Goal: Communication & Community: Ask a question

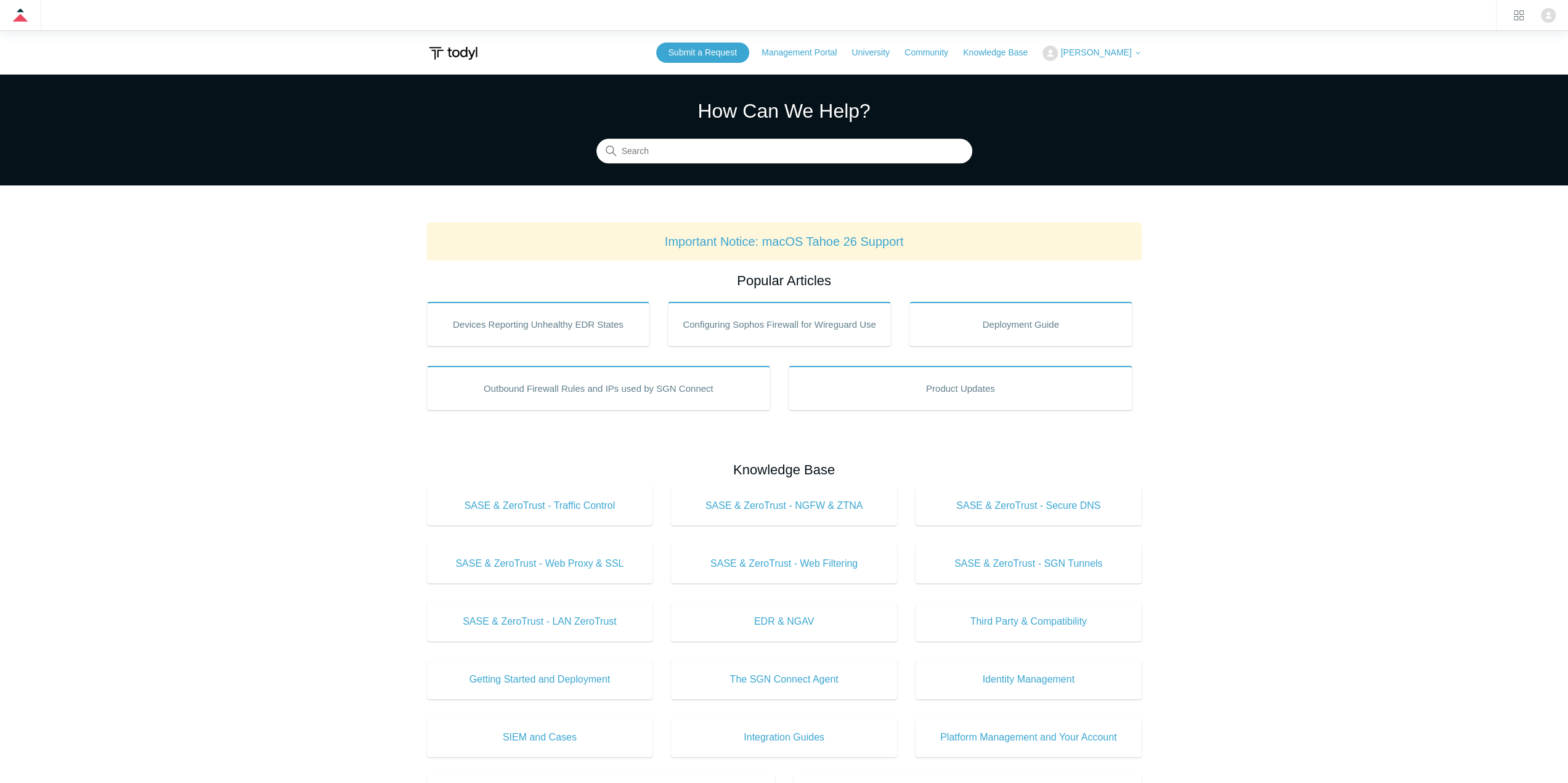
click at [1283, 291] on main "Todyl Support Center How Can We Help? Search Important Notice: macOS Tahoe 26 S…" at bounding box center [784, 607] width 1568 height 1066
click at [714, 51] on link "Submit a Request" at bounding box center [703, 53] width 93 height 21
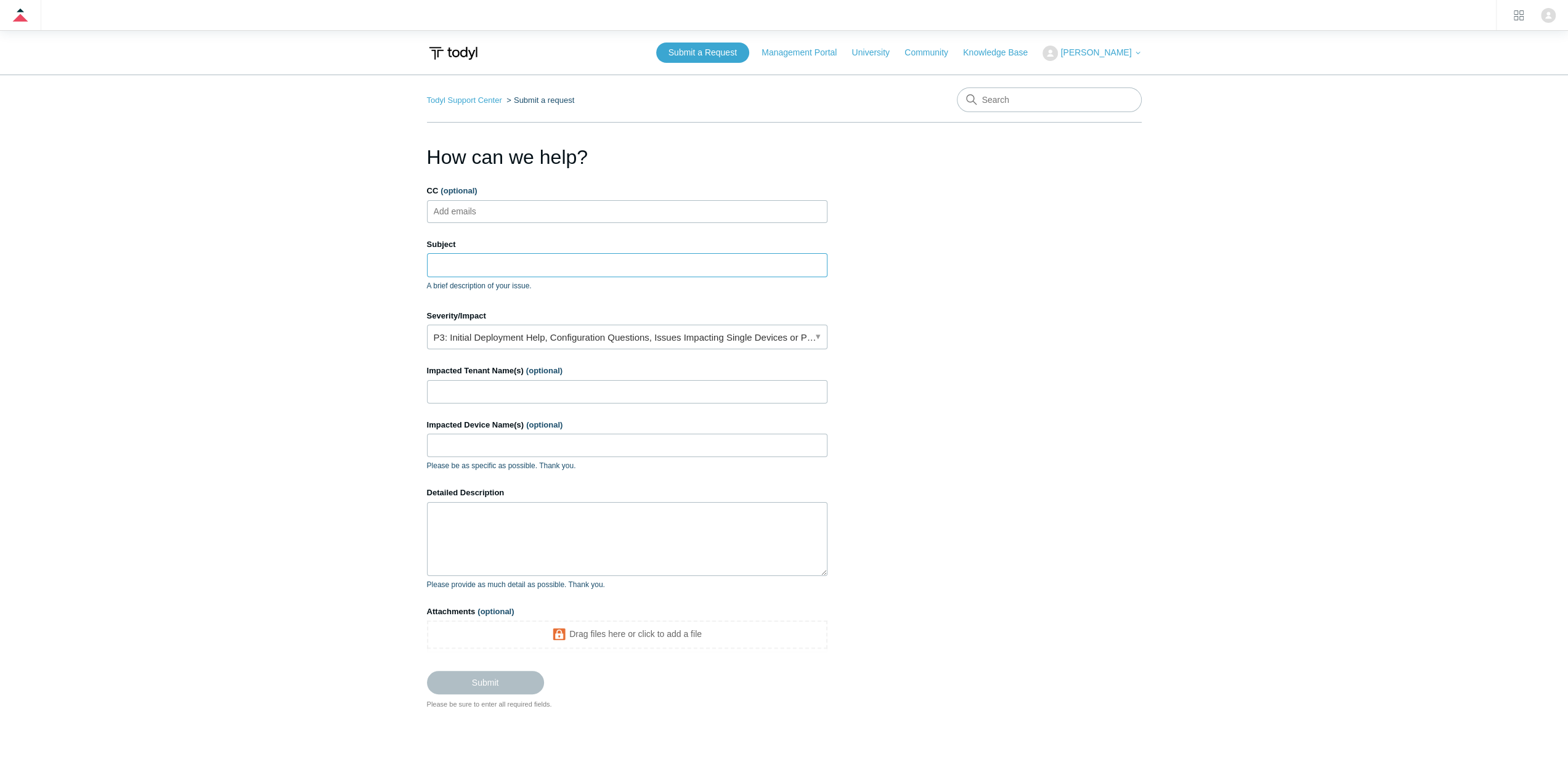
click at [537, 274] on input "Subject" at bounding box center [627, 265] width 400 height 23
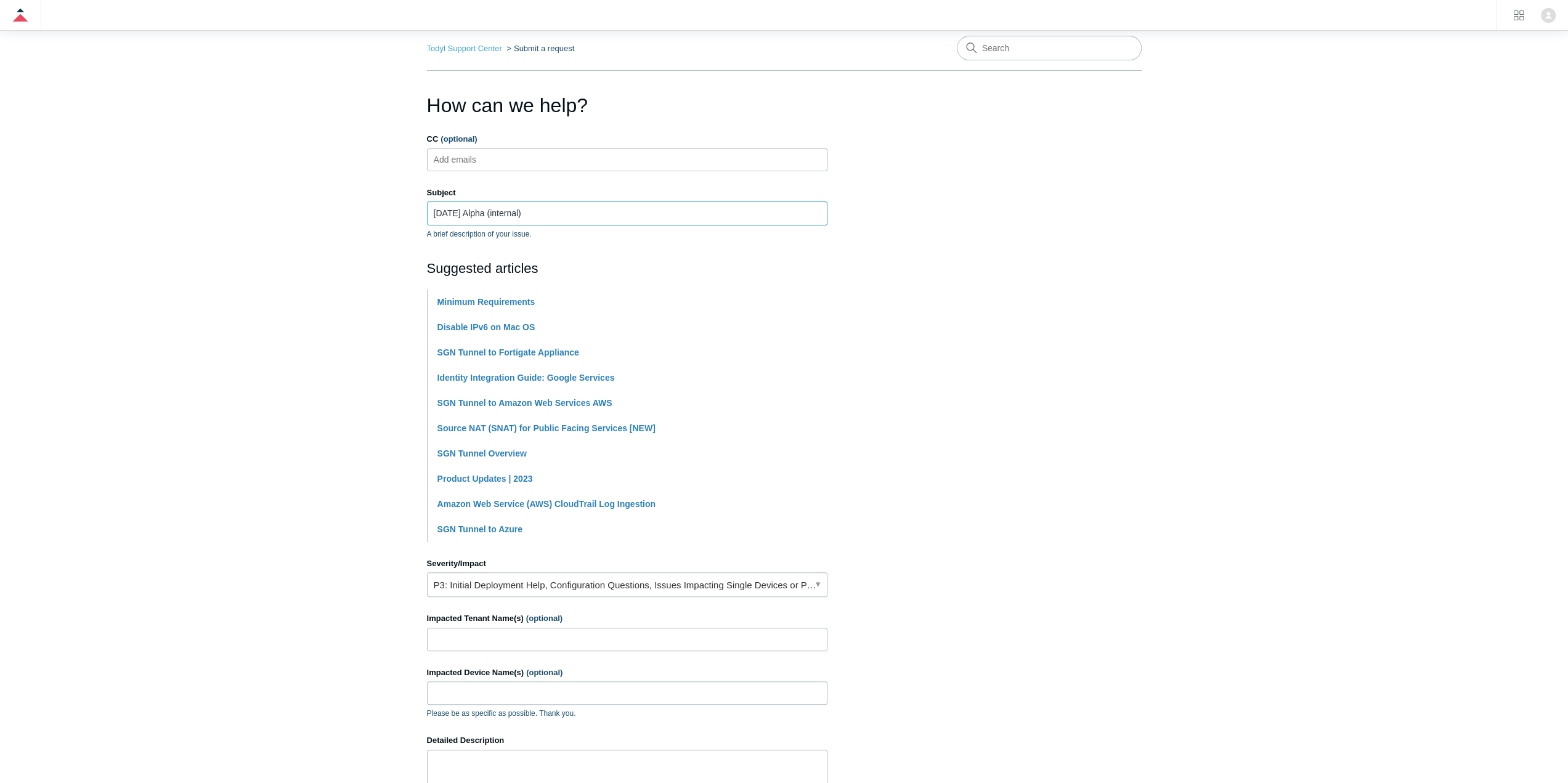
scroll to position [185, 0]
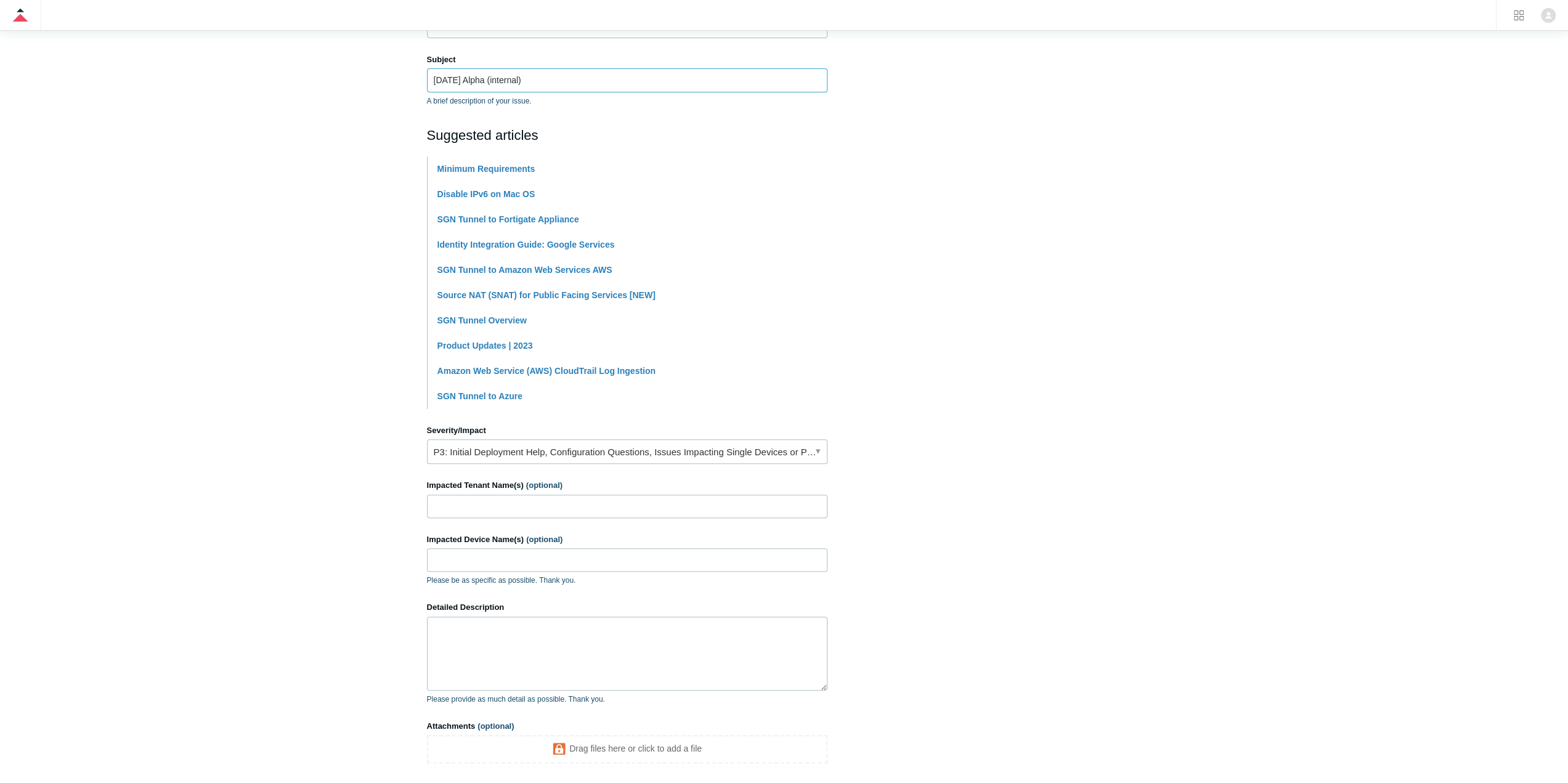
type input "5.7.10 Alpha (internal)"
click at [688, 452] on link "P3: Initial Deployment Help, Configuration Questions, Issues Impacting Single D…" at bounding box center [627, 451] width 400 height 25
click at [810, 343] on li "Product Updates | 2023" at bounding box center [633, 346] width 390 height 25
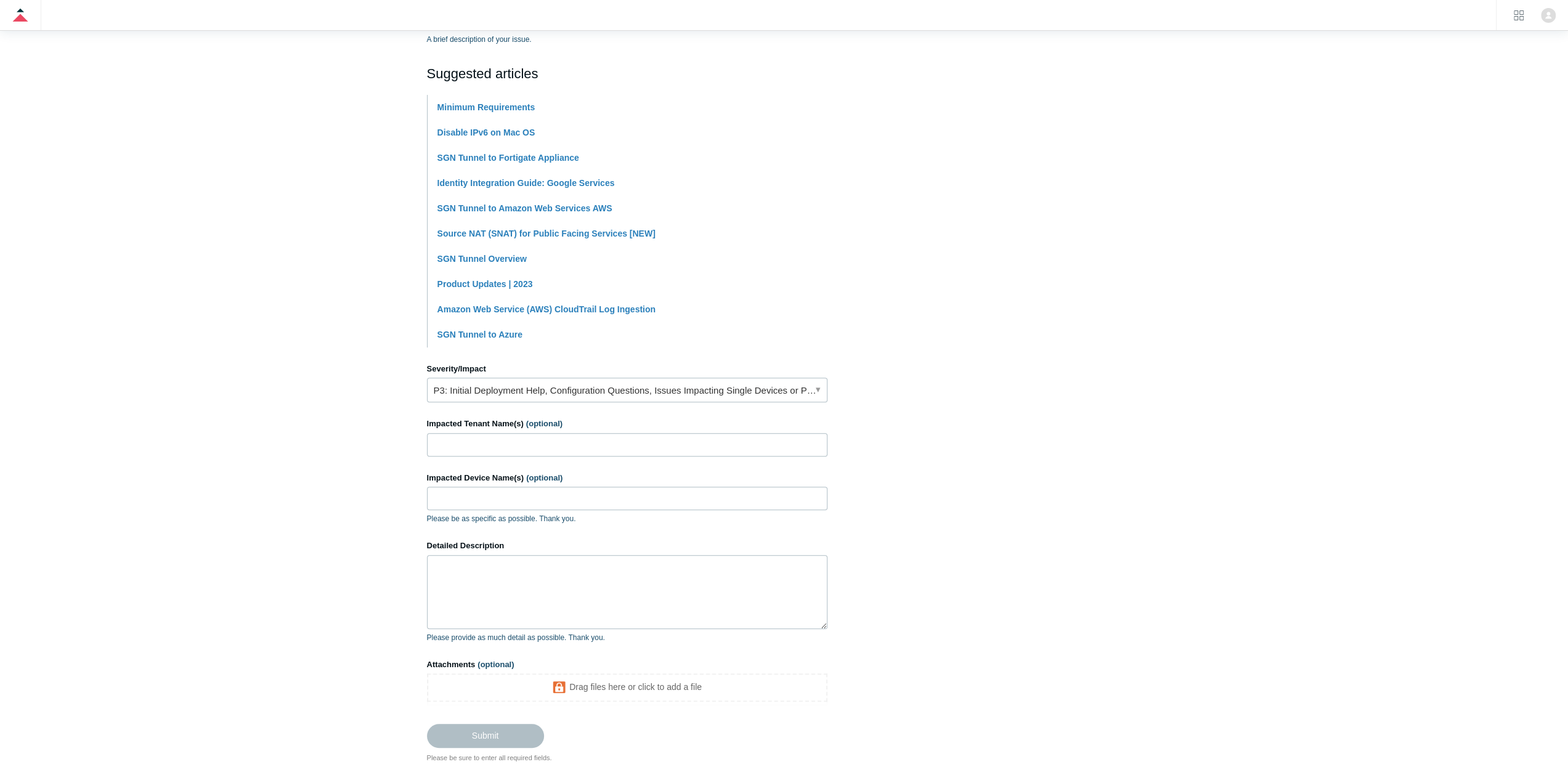
scroll to position [309, 0]
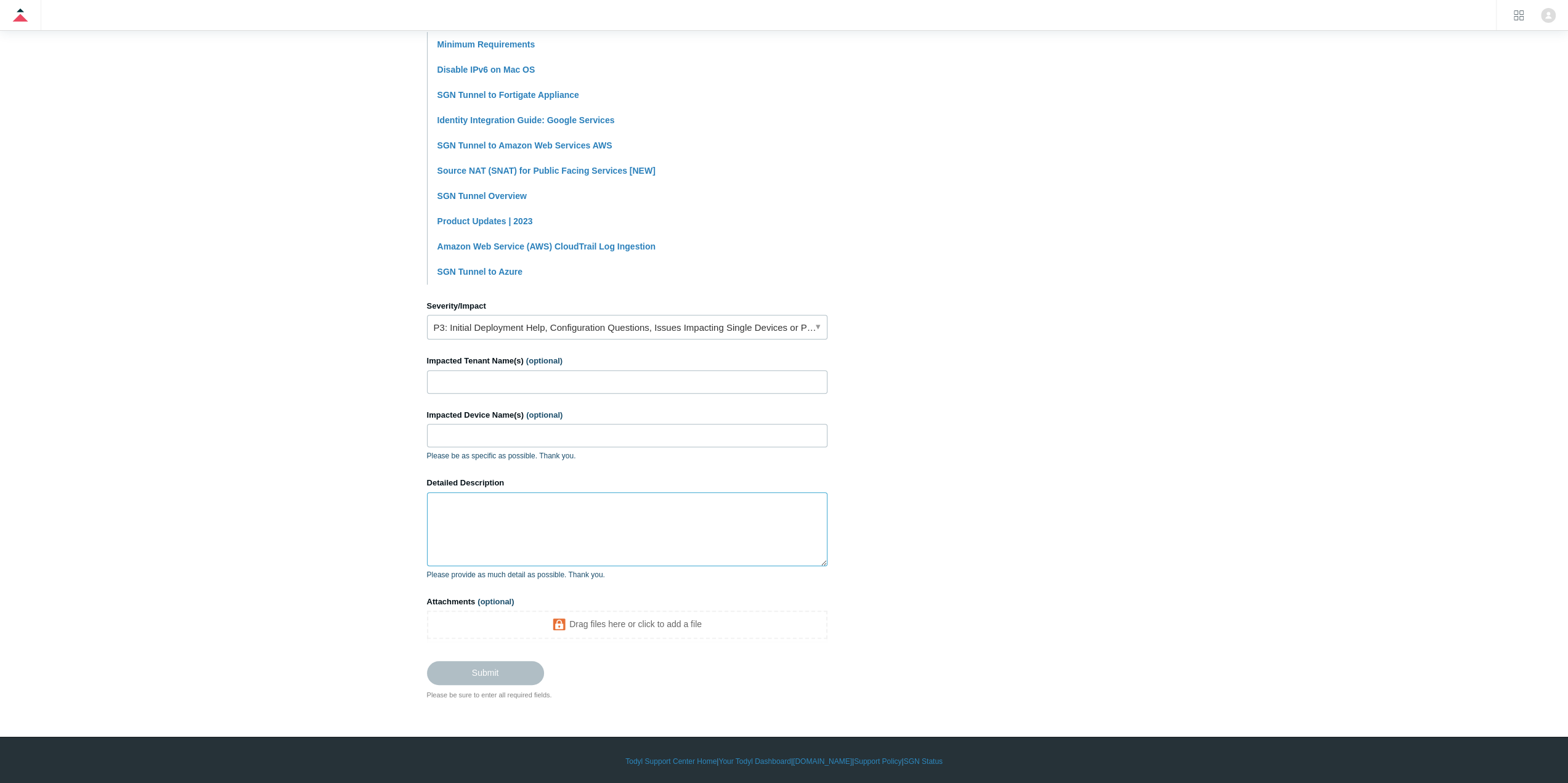
click at [538, 500] on textarea "Detailed Description" at bounding box center [627, 529] width 400 height 74
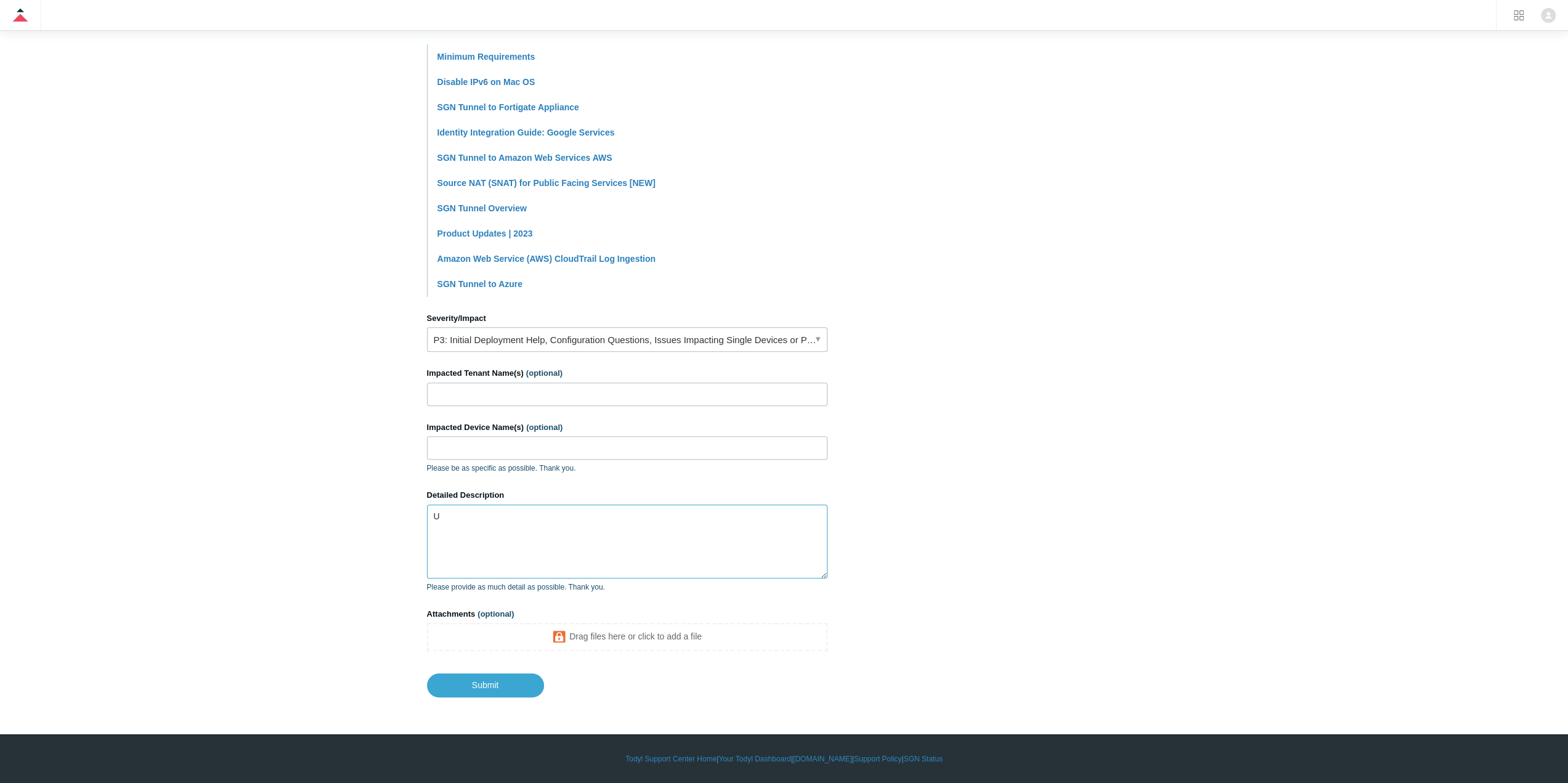
scroll to position [295, 0]
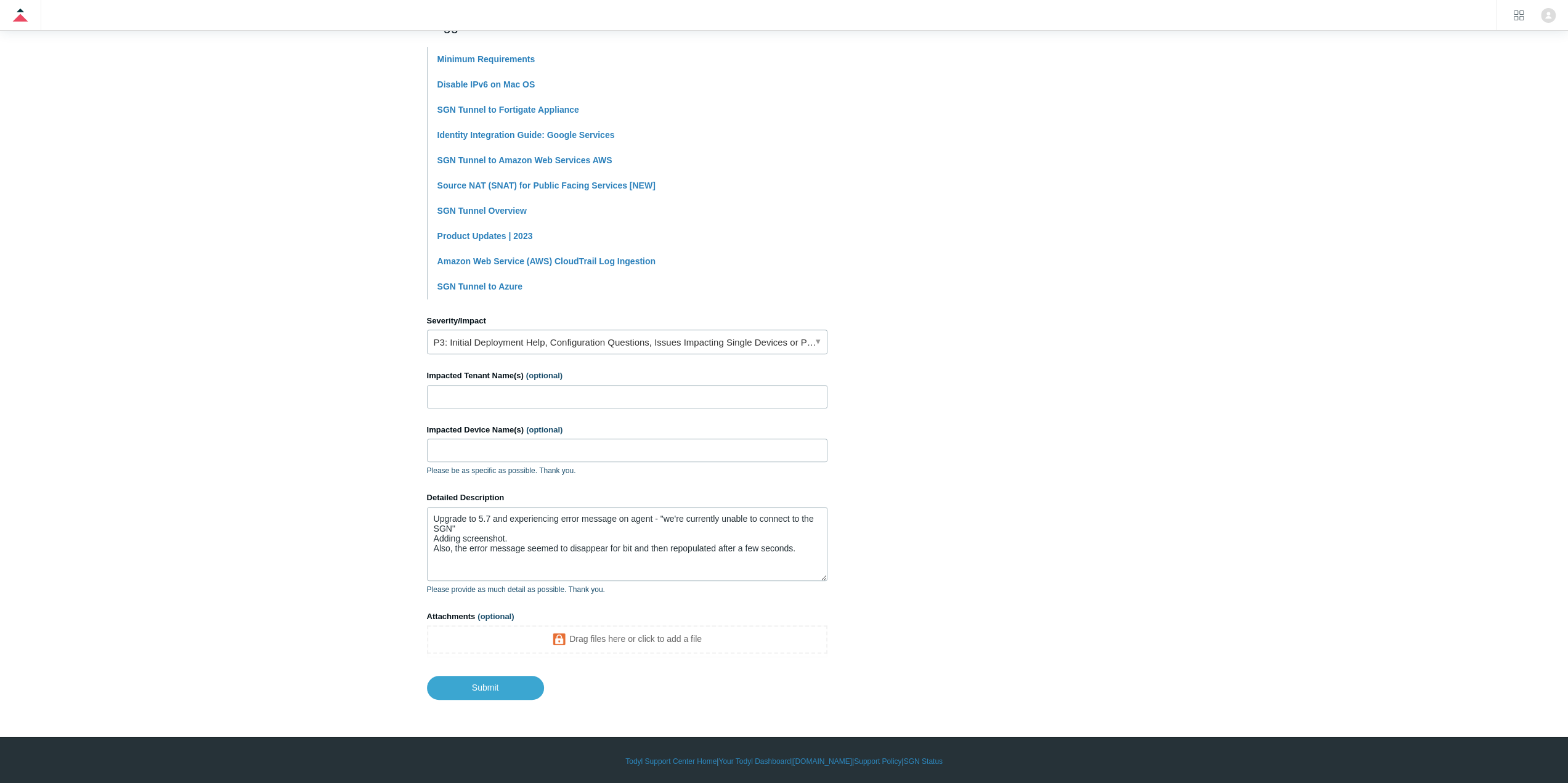
drag, startPoint x: 651, startPoint y: 673, endPoint x: 641, endPoint y: 659, distance: 17.2
click at [651, 673] on footer "Submit" at bounding box center [627, 678] width 400 height 42
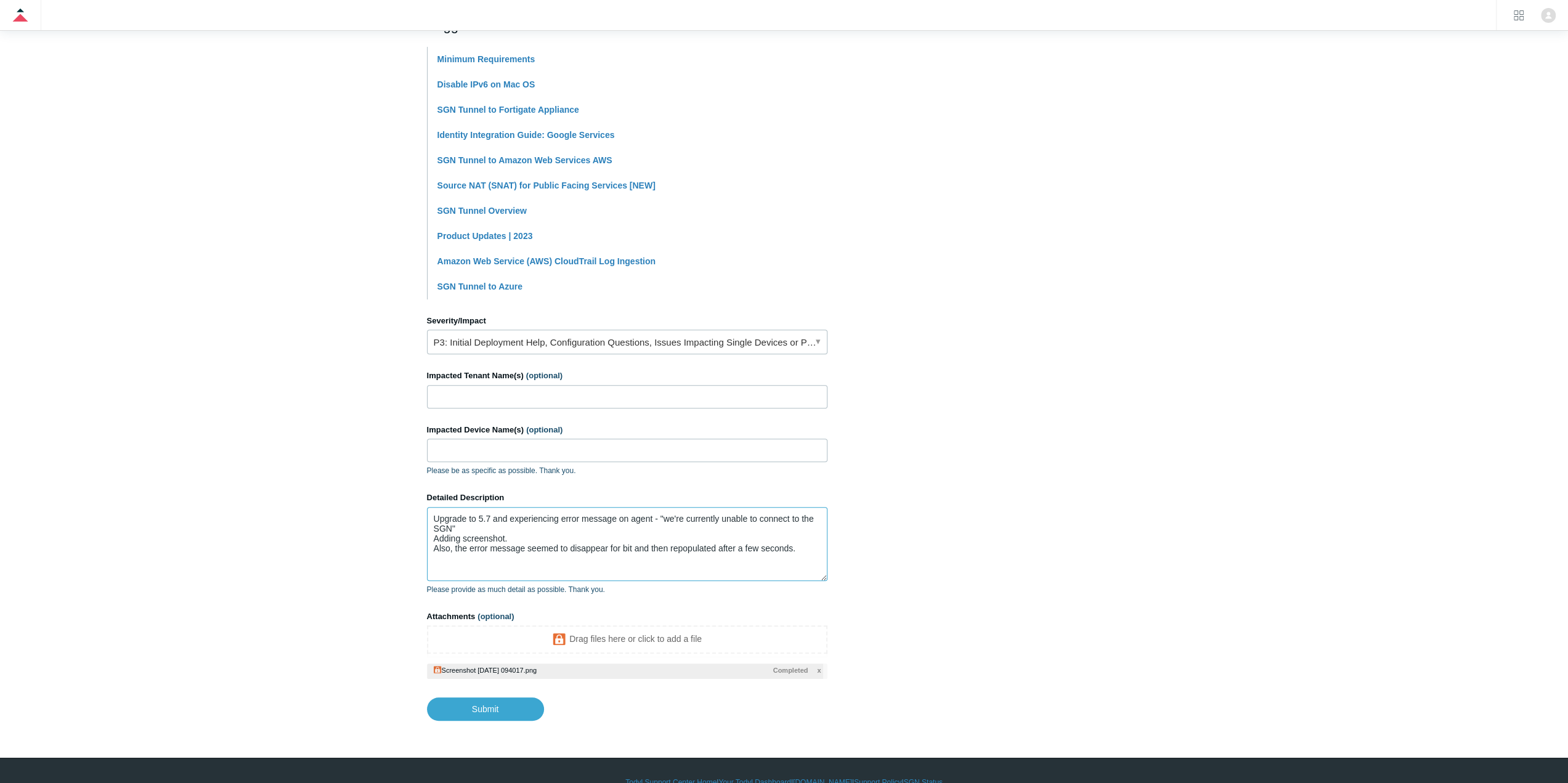
click at [631, 547] on textarea "Upgrade to 5.7 and experiencing error message on agent - "we're currently unabl…" at bounding box center [627, 544] width 400 height 74
drag, startPoint x: 631, startPoint y: 546, endPoint x: 617, endPoint y: 546, distance: 14.0
click at [617, 546] on textarea "Upgrade to 5.7 and experiencing error message on agent - "we're currently unabl…" at bounding box center [627, 544] width 400 height 74
click at [985, 557] on section "How can we help? CC (optional) Add emails Subject 5.7.10 Alpha (internal) A bri…" at bounding box center [784, 284] width 714 height 873
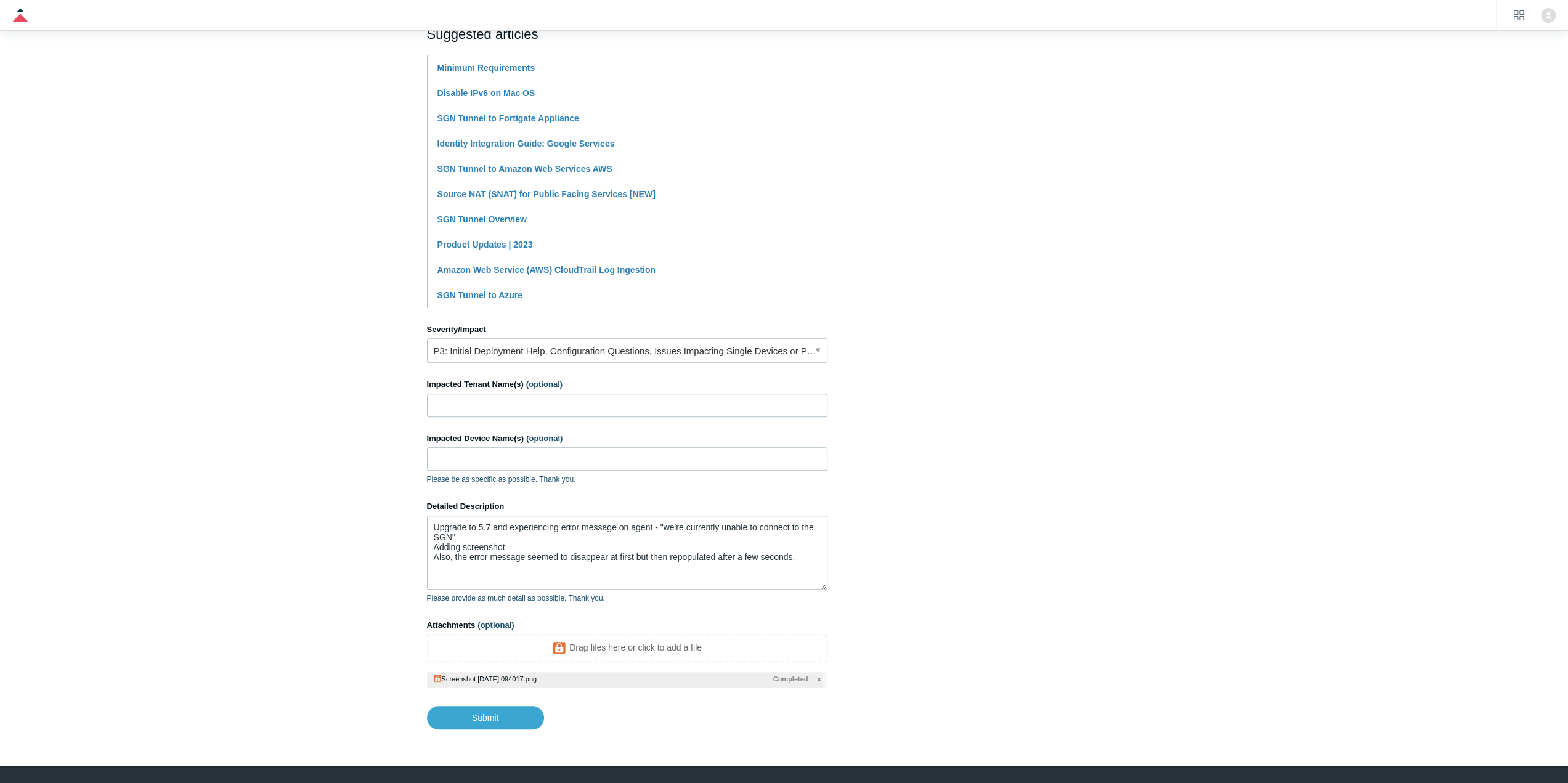
scroll to position [315, 0]
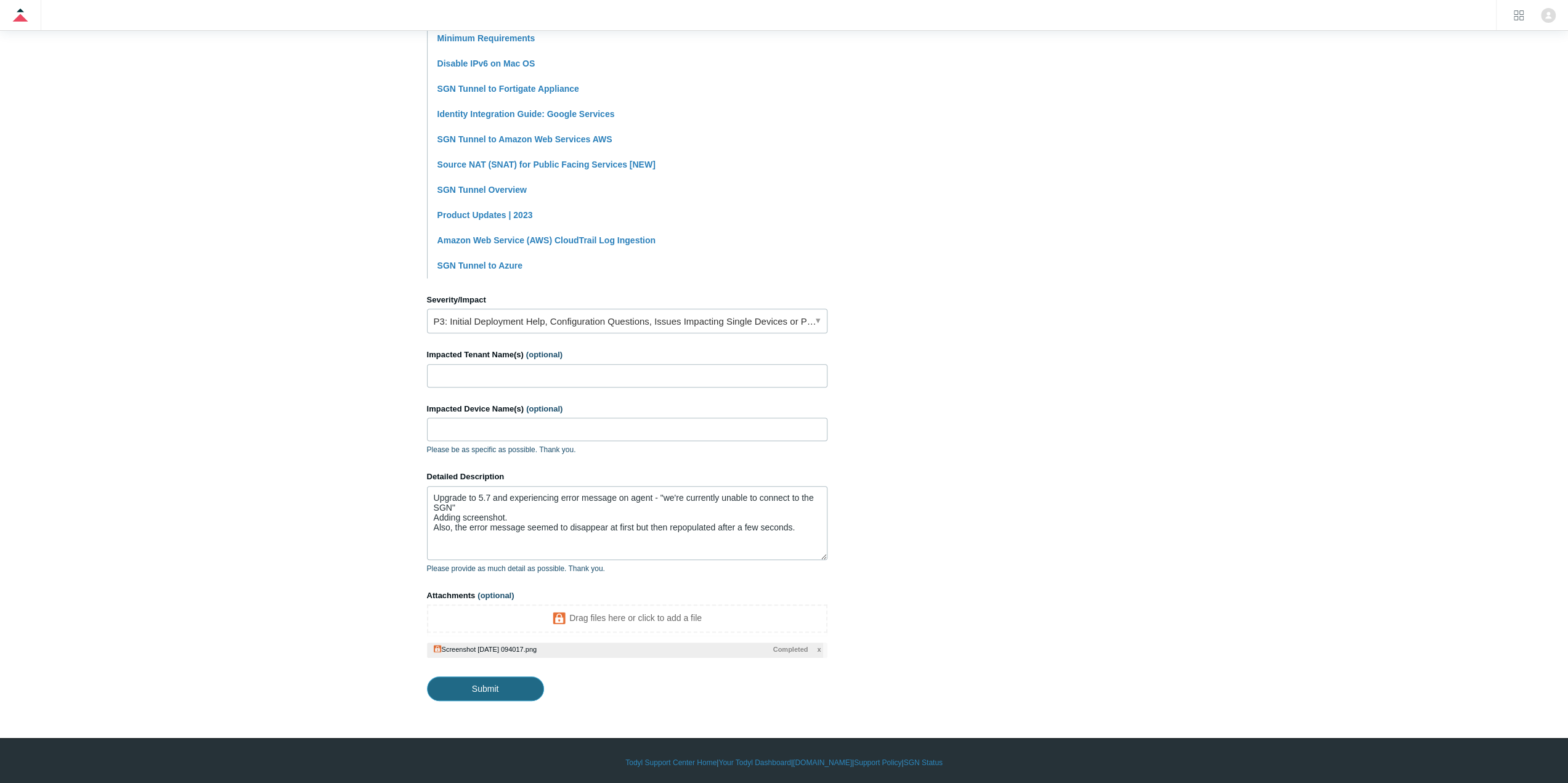
click at [516, 685] on input "Submit" at bounding box center [486, 689] width 117 height 25
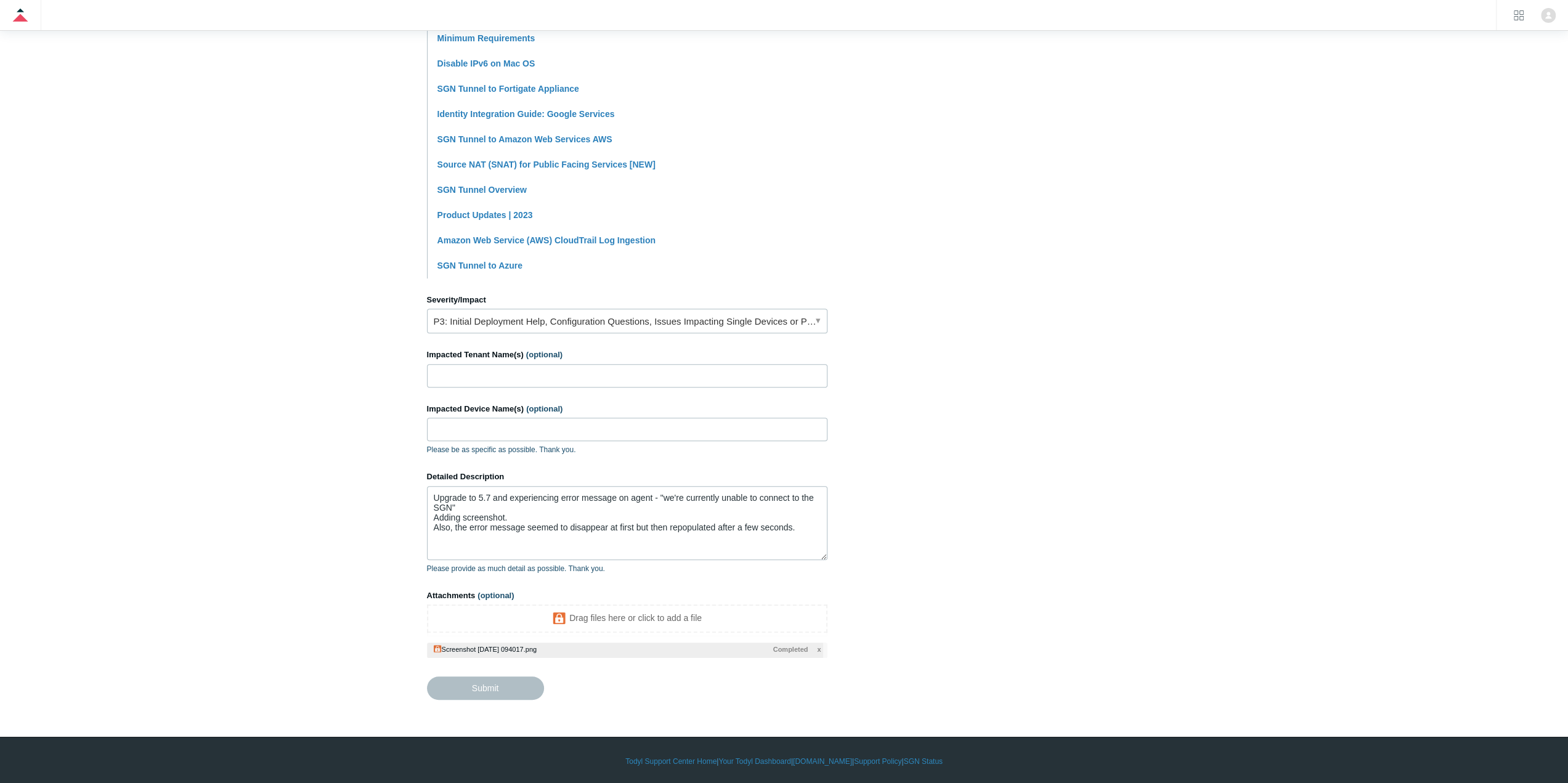
type textarea "Upgrade to 5.7 and experiencing error message on agent - "we're currently unabl…"
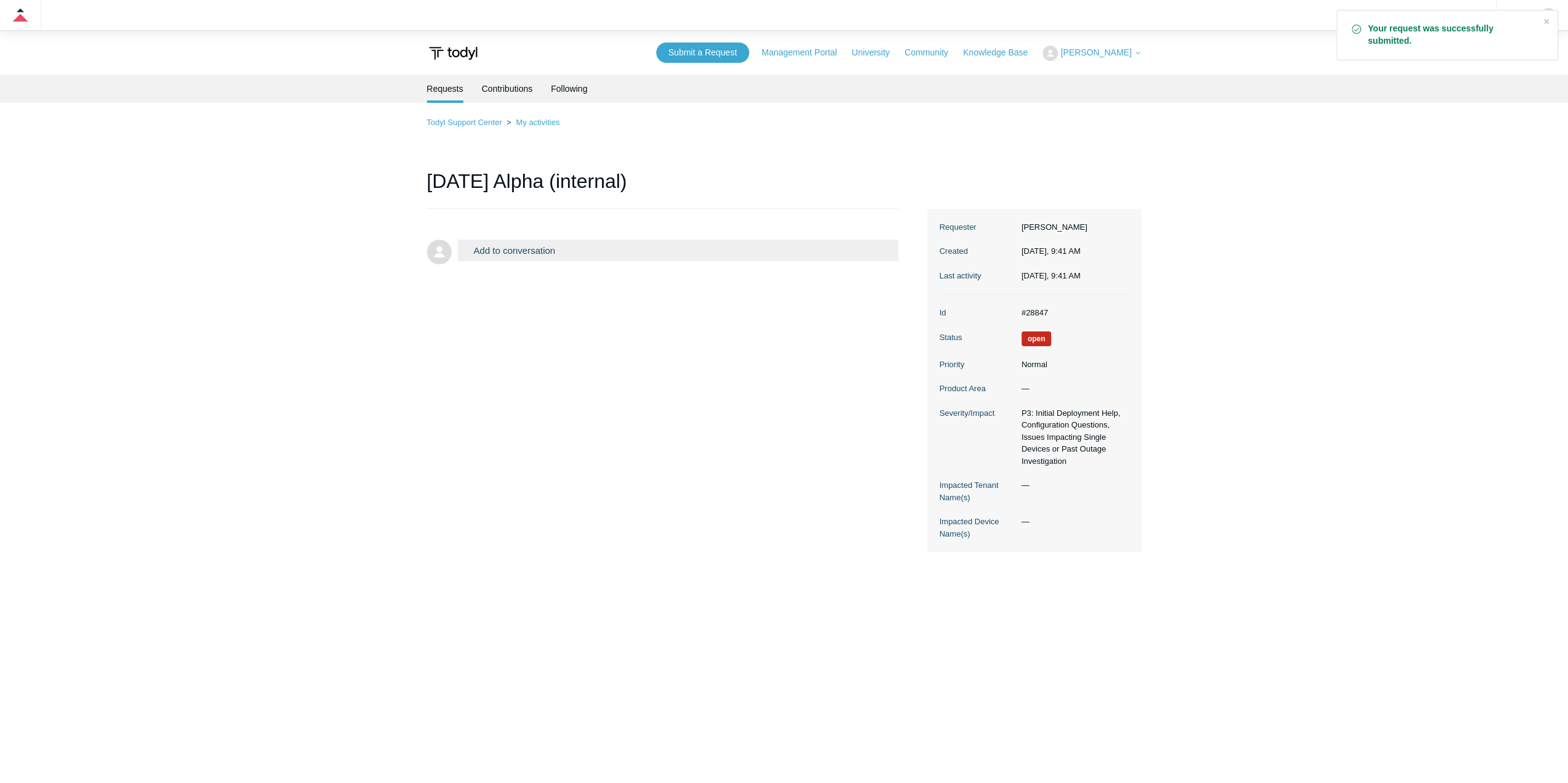
click at [1399, 375] on main "Requests Contributions Following Todyl Support Center My activities 5.7.10 Alph…" at bounding box center [784, 427] width 1568 height 705
click at [649, 317] on div "Add to conversation CC Add emails Drag files here or click to add a file Submit…" at bounding box center [784, 381] width 714 height 344
click at [536, 249] on button "Add to conversation" at bounding box center [678, 250] width 441 height 21
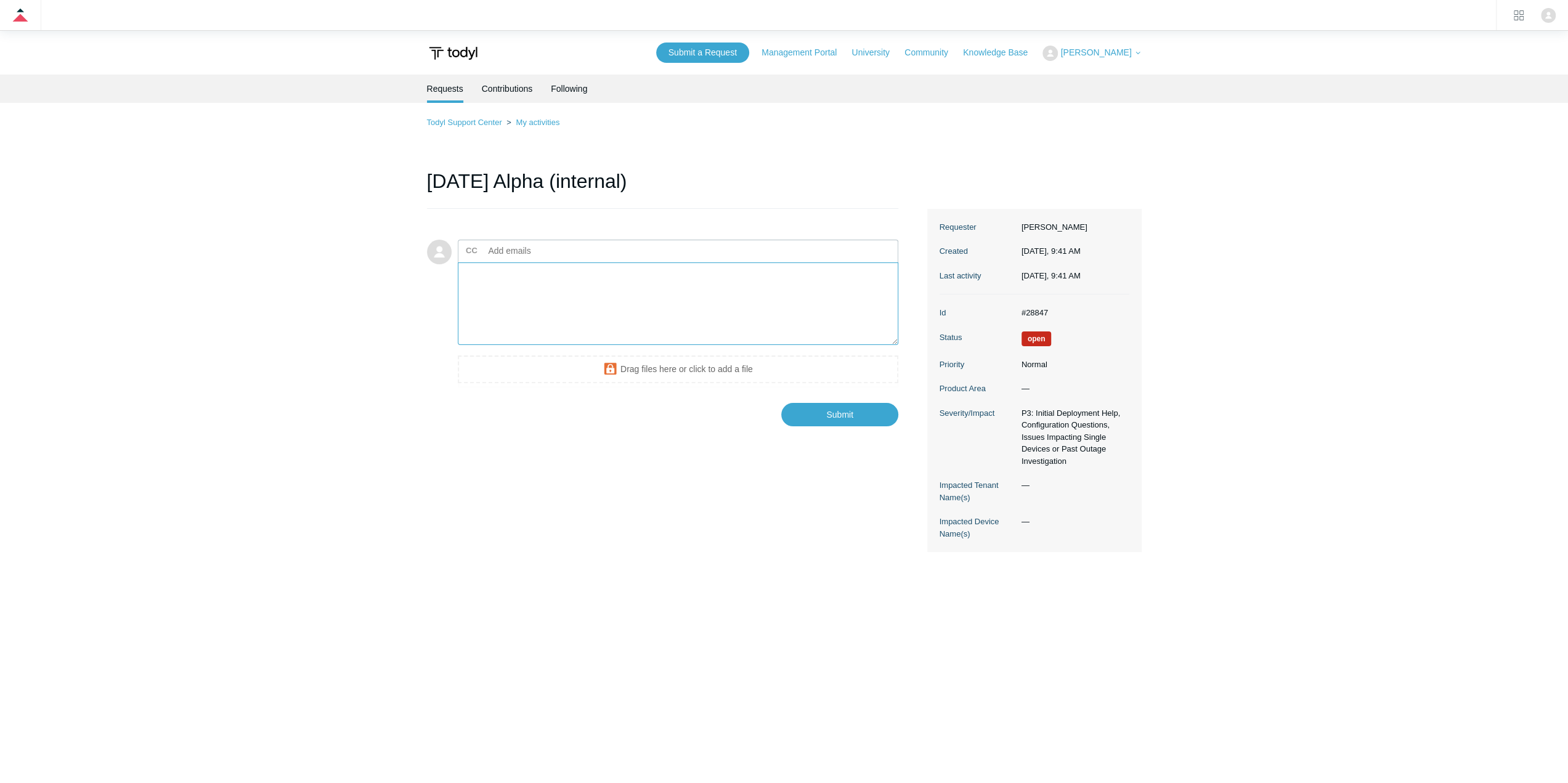
click at [567, 290] on textarea "Add your reply" at bounding box center [678, 304] width 441 height 83
type textarea "Will add the logs once they are available."
click at [852, 416] on input "Submit" at bounding box center [840, 415] width 117 height 25
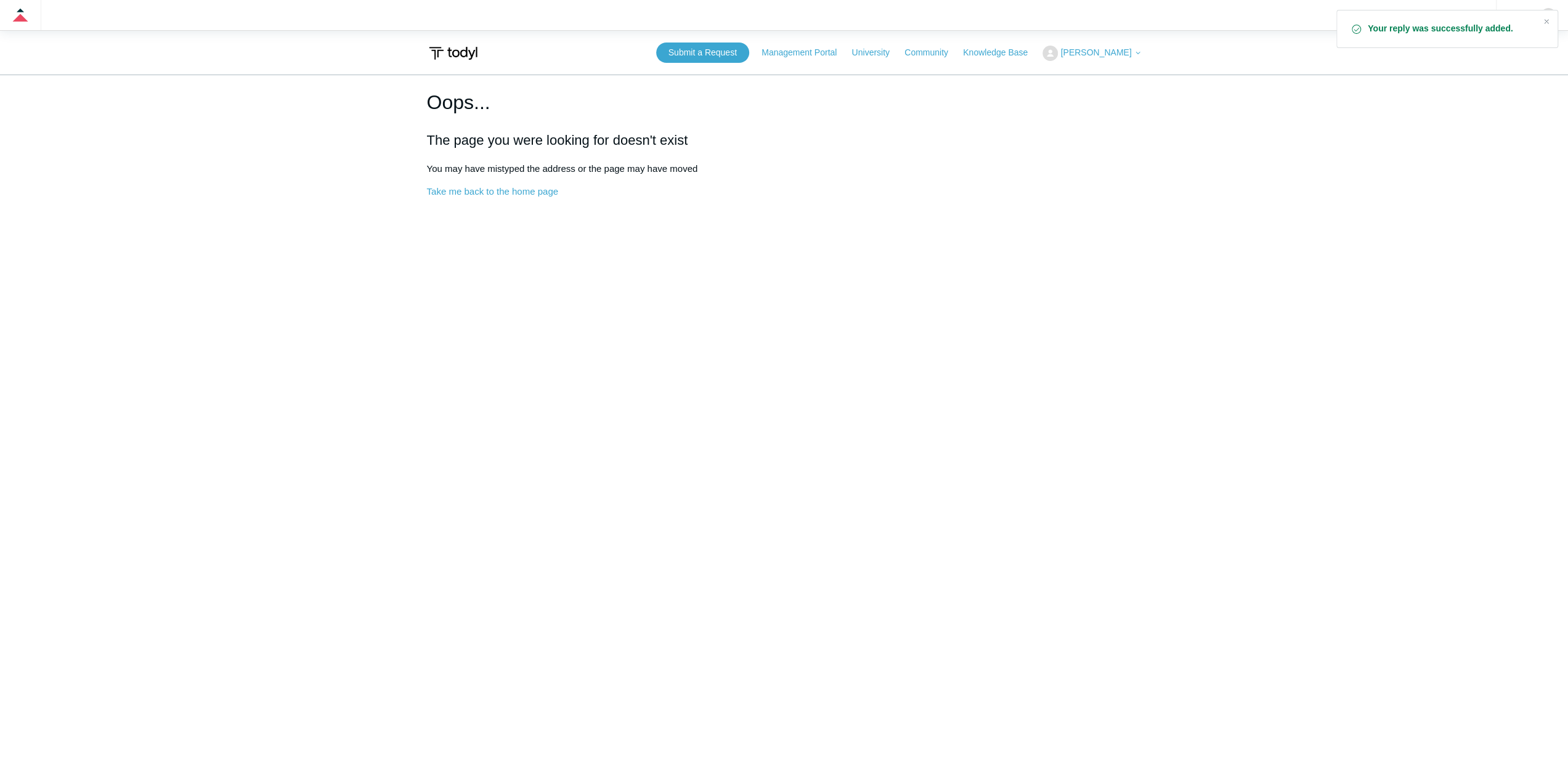
click at [1119, 51] on span "[PERSON_NAME]" at bounding box center [1096, 52] width 71 height 10
click at [1119, 77] on link "My Support Requests" at bounding box center [1103, 79] width 120 height 21
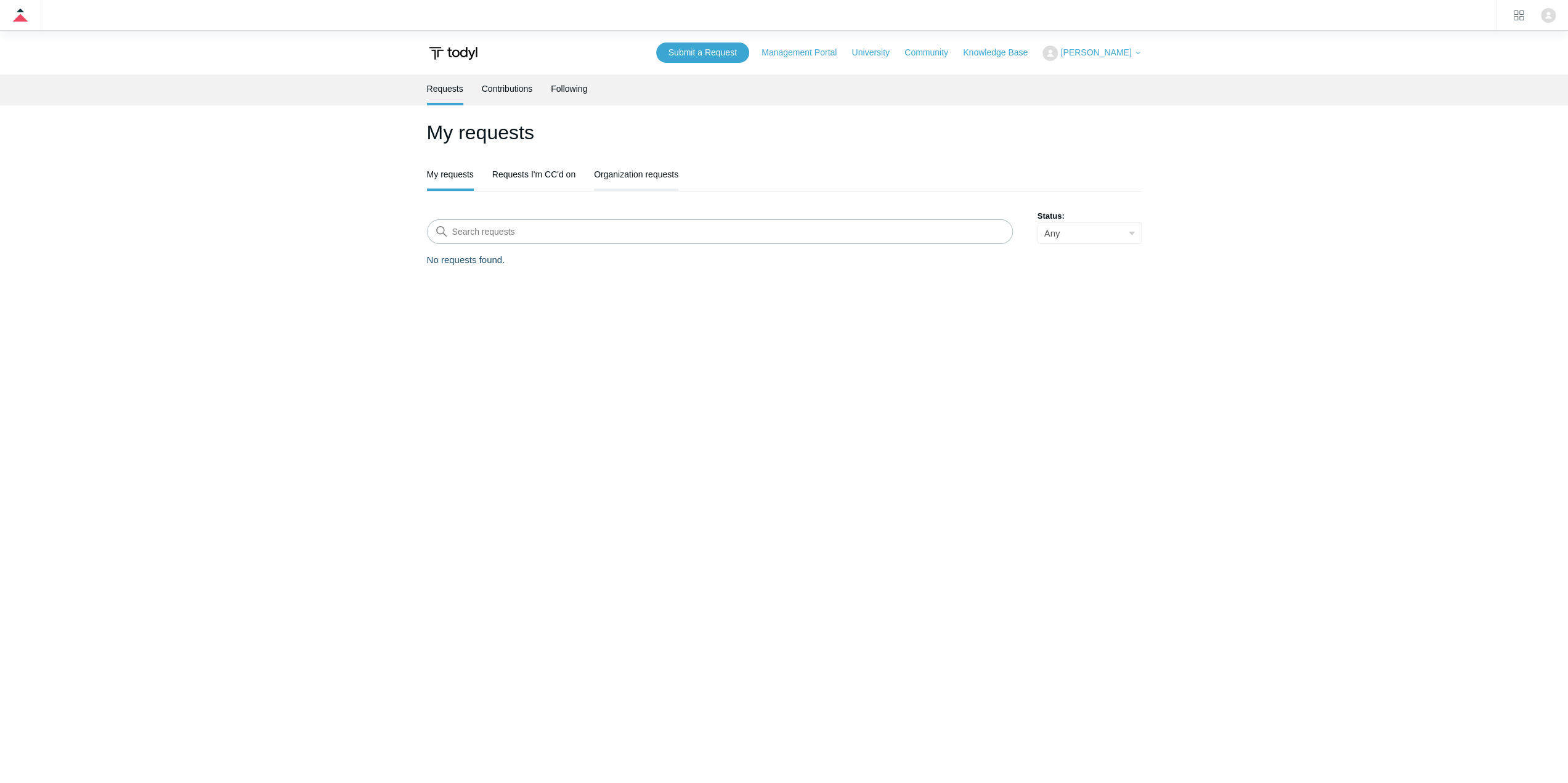
click at [651, 178] on link "Organization requests" at bounding box center [636, 173] width 84 height 26
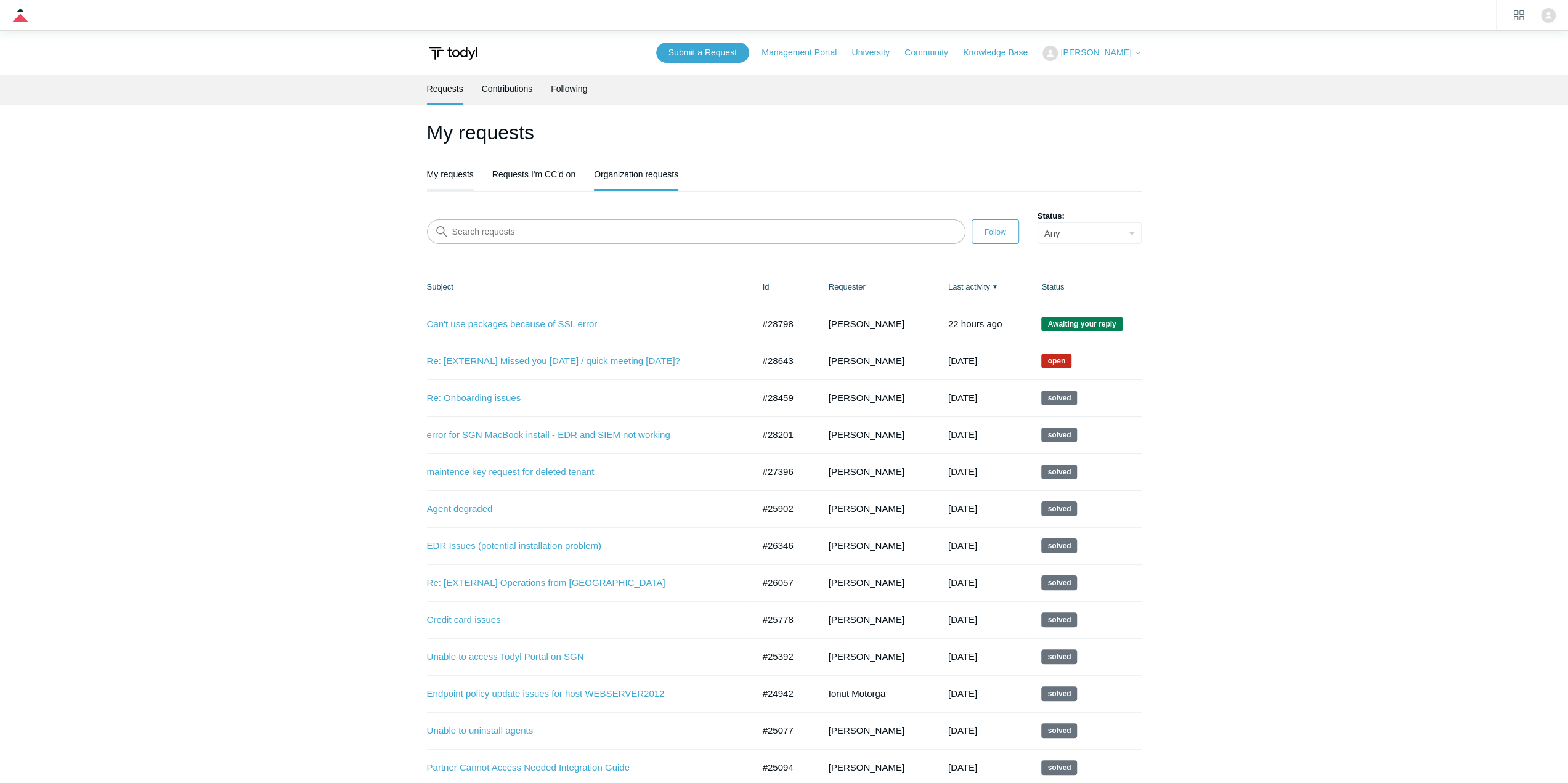
click at [448, 180] on link "My requests" at bounding box center [450, 173] width 47 height 26
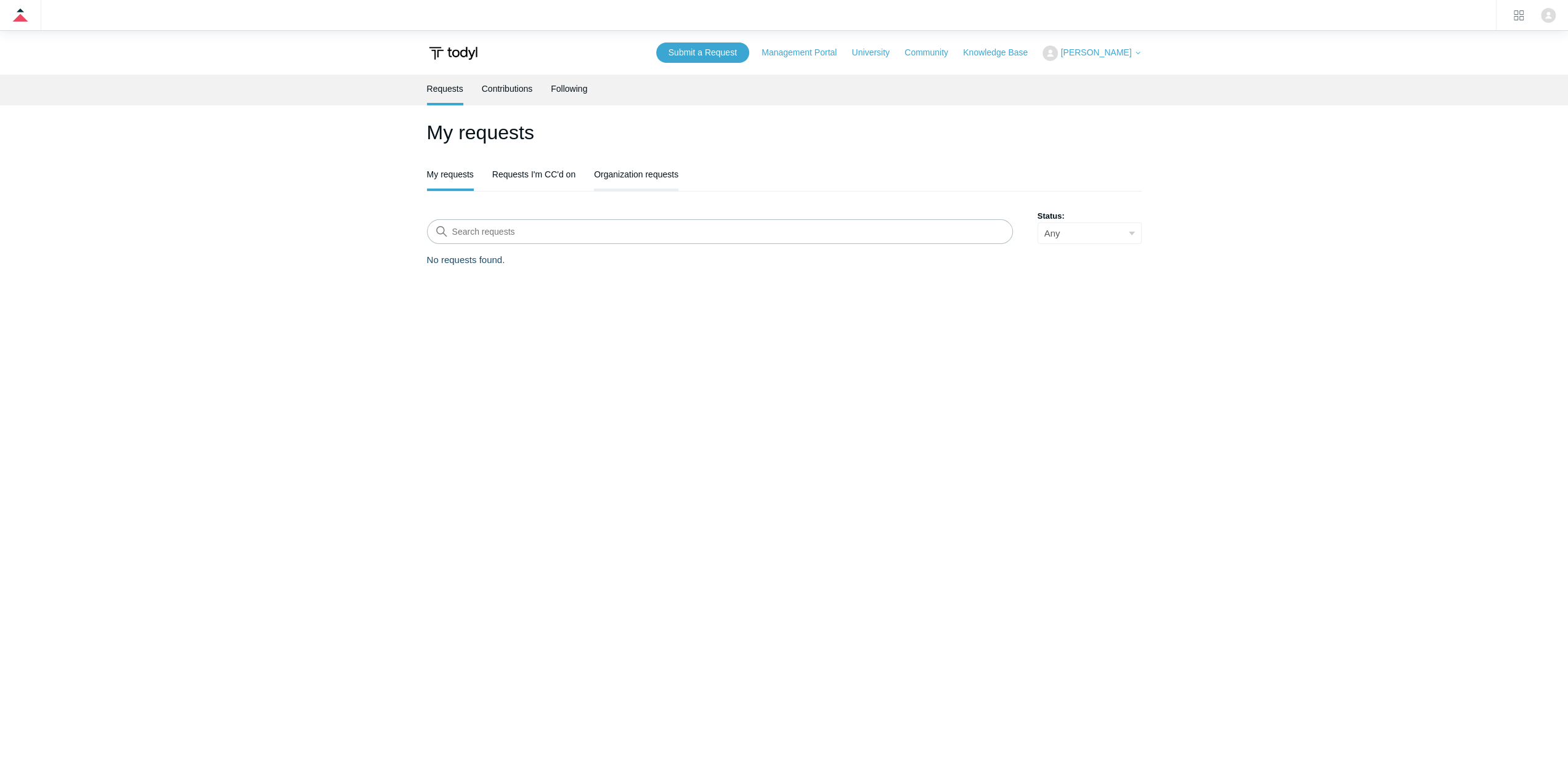
click at [653, 168] on link "Organization requests" at bounding box center [636, 173] width 84 height 26
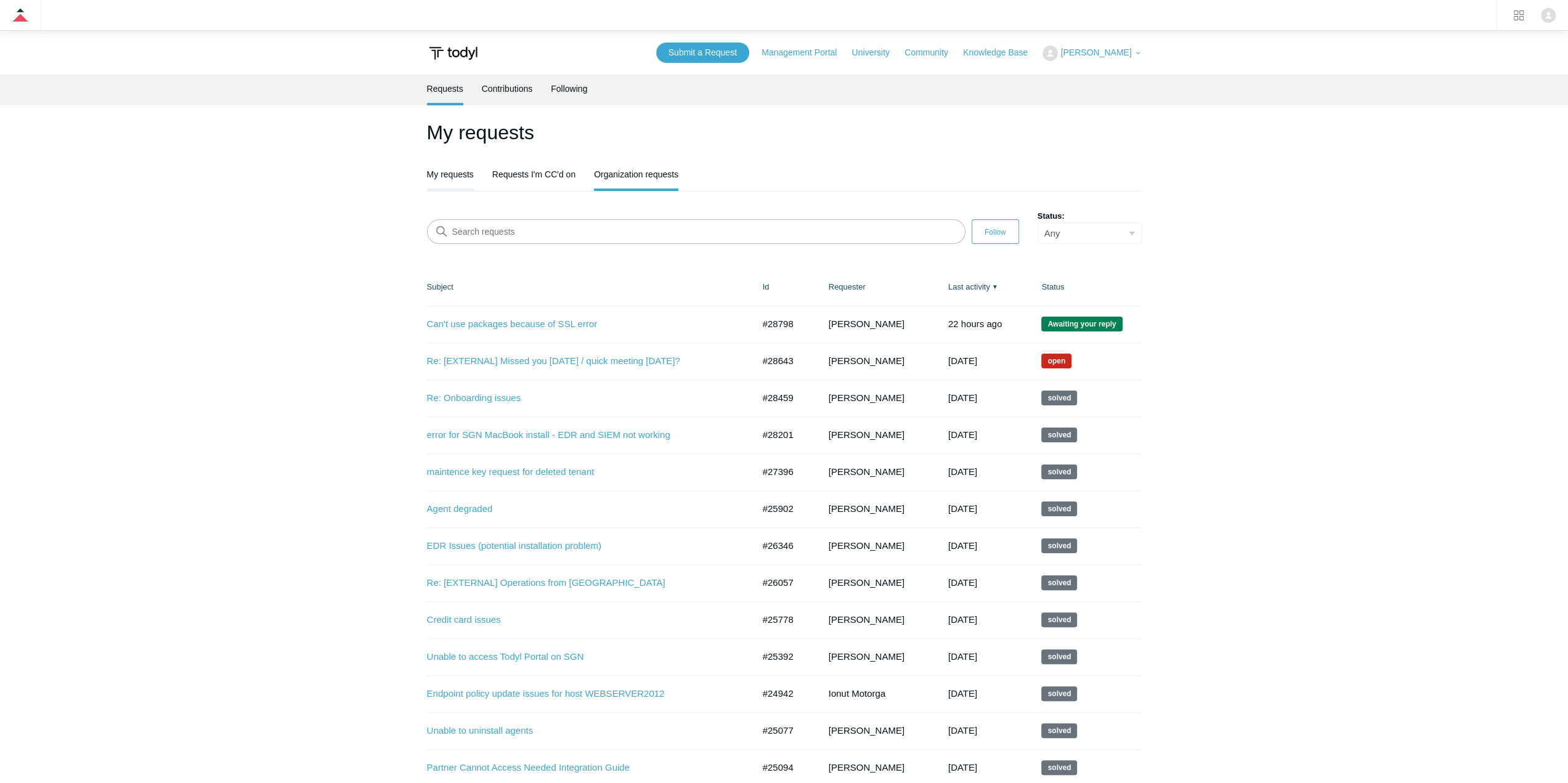
click at [456, 177] on link "My requests" at bounding box center [450, 173] width 47 height 26
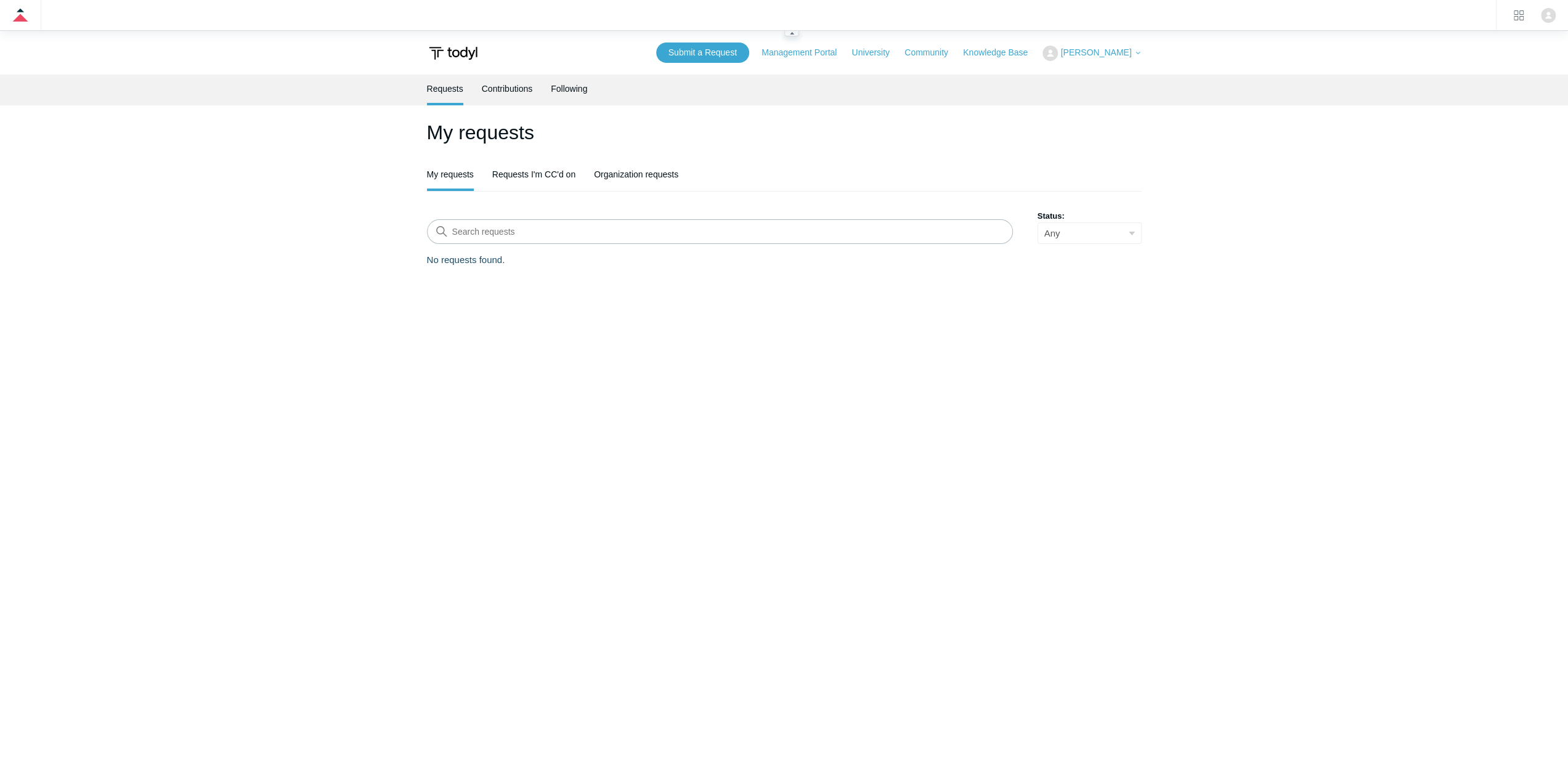
click at [1547, 11] on img "Click your profile icon to open the profile menu" at bounding box center [1549, 15] width 15 height 15
click at [1507, 161] on link "Sign out" at bounding box center [1491, 168] width 136 height 25
